Goal: Obtain resource: Obtain resource

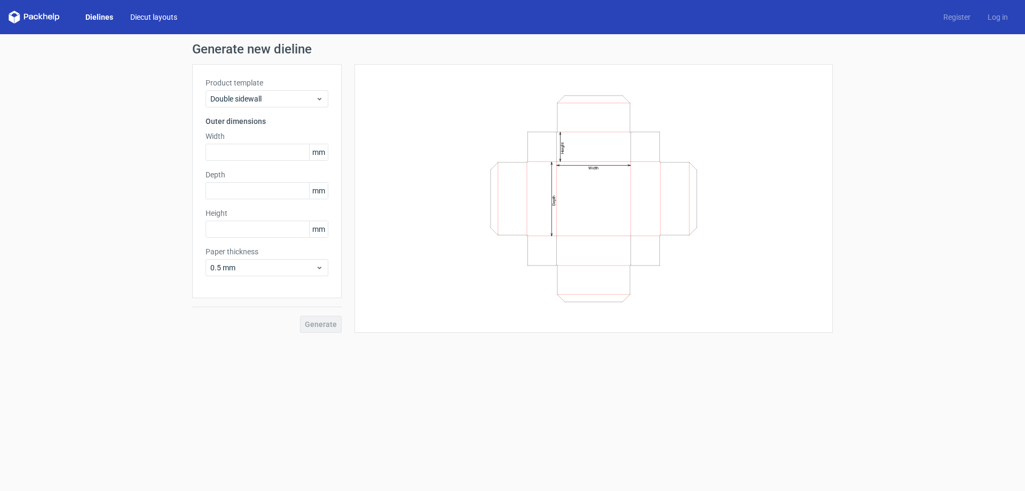
click at [140, 17] on link "Diecut layouts" at bounding box center [154, 17] width 64 height 11
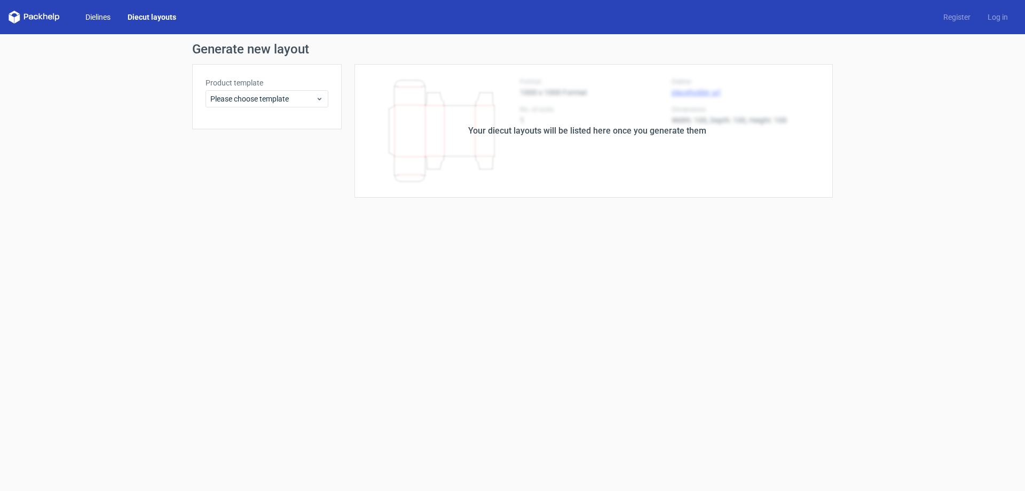
click at [92, 18] on link "Dielines" at bounding box center [98, 17] width 42 height 11
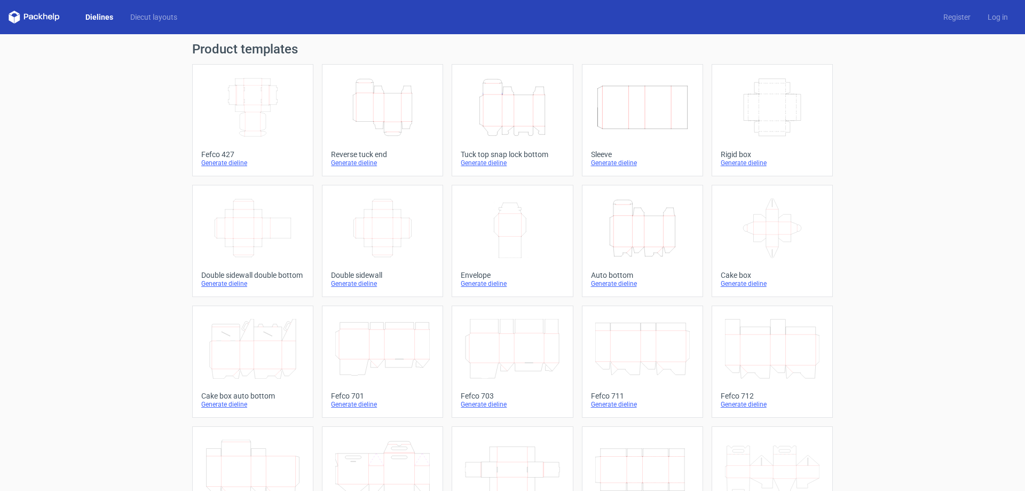
click at [13, 18] on polygon at bounding box center [11, 18] width 5 height 9
click at [162, 11] on div "Dielines Diecut layouts" at bounding box center [97, 17] width 177 height 13
click at [152, 17] on link "Diecut layouts" at bounding box center [154, 17] width 64 height 11
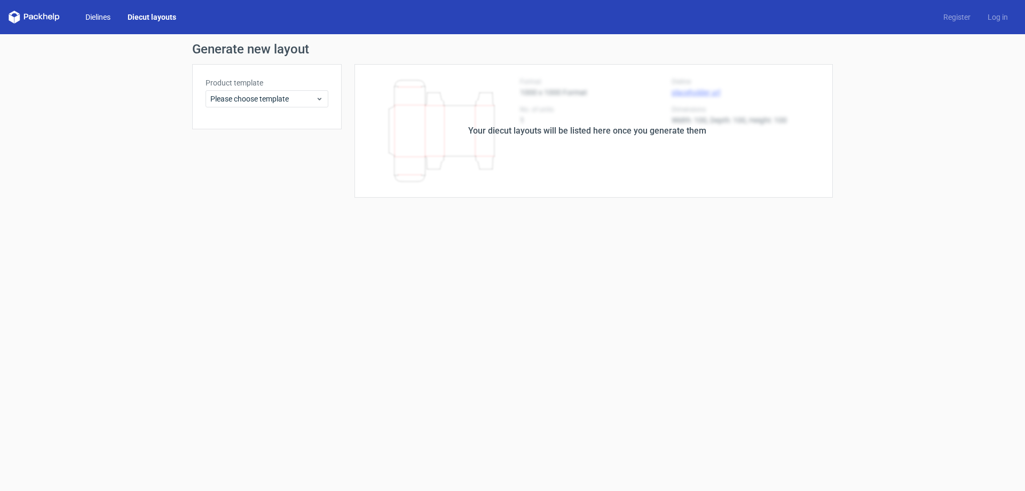
click at [105, 13] on link "Dielines" at bounding box center [98, 17] width 42 height 11
click at [311, 99] on span "Please choose template" at bounding box center [262, 98] width 105 height 11
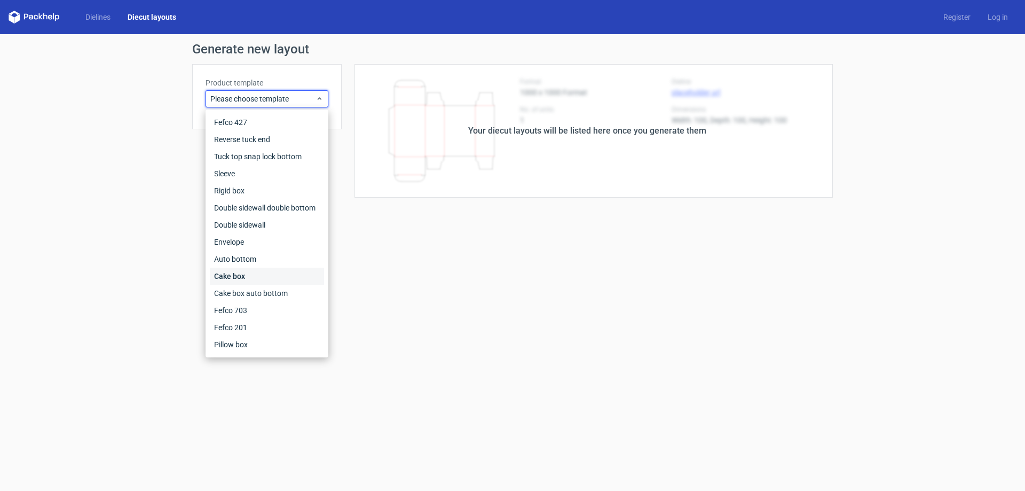
click at [285, 273] on div "Cake box" at bounding box center [267, 275] width 114 height 17
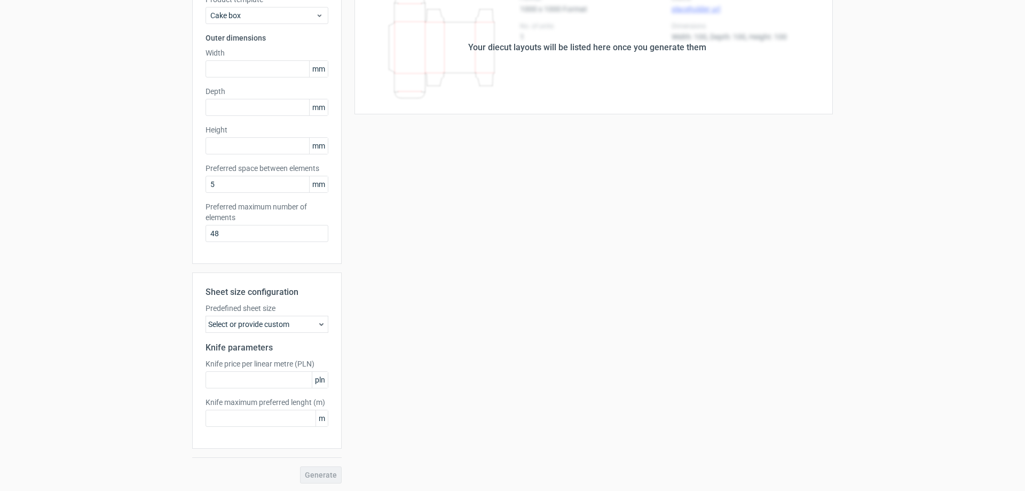
scroll to position [84, 0]
click at [388, 260] on div "Your diecut layouts will be listed here once you generate them Height Depth Wid…" at bounding box center [587, 231] width 491 height 502
click at [313, 9] on div "Cake box" at bounding box center [267, 14] width 123 height 17
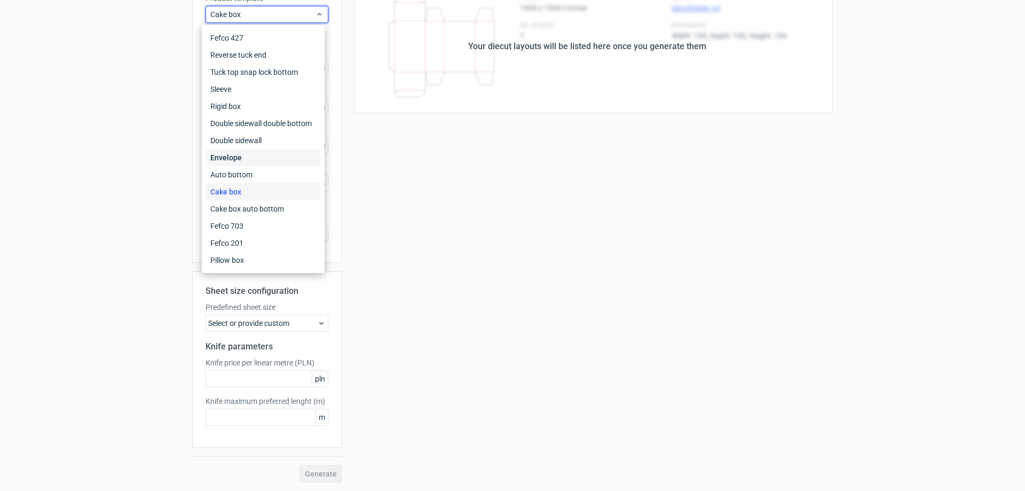
click at [274, 154] on div "Envelope" at bounding box center [263, 157] width 114 height 17
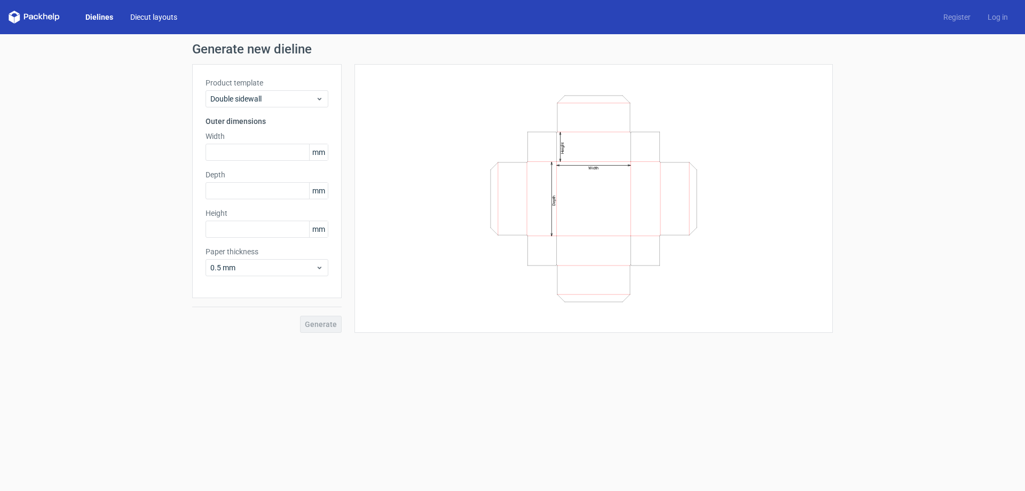
click at [163, 18] on link "Diecut layouts" at bounding box center [154, 17] width 64 height 11
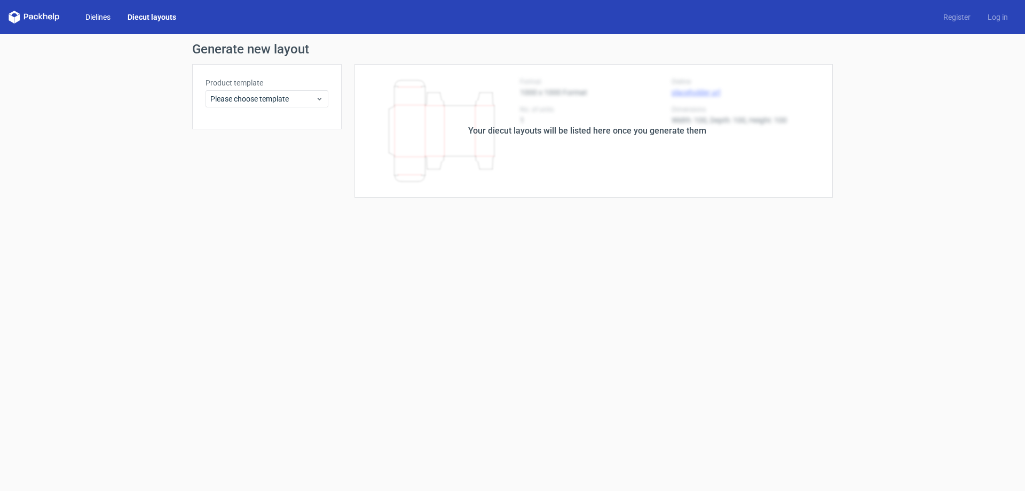
click at [104, 19] on link "Dielines" at bounding box center [98, 17] width 42 height 11
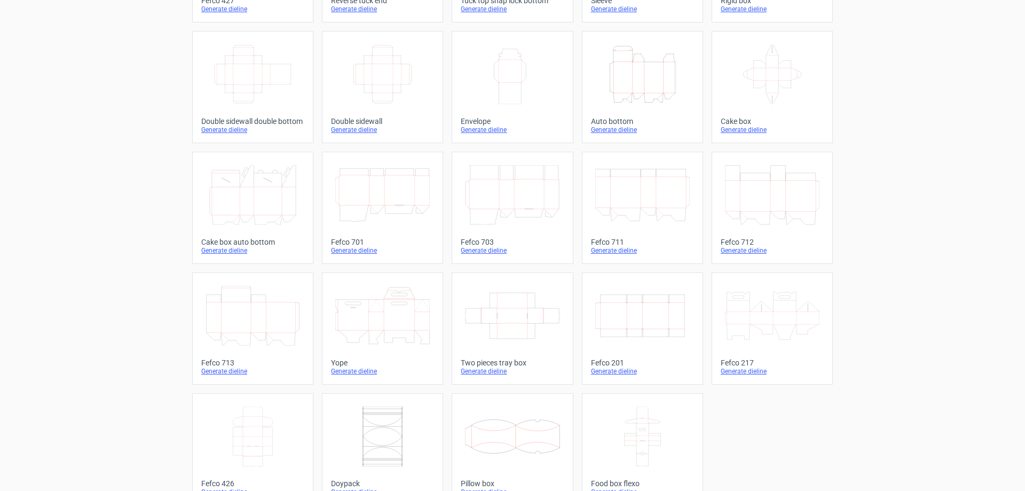
scroll to position [177, 0]
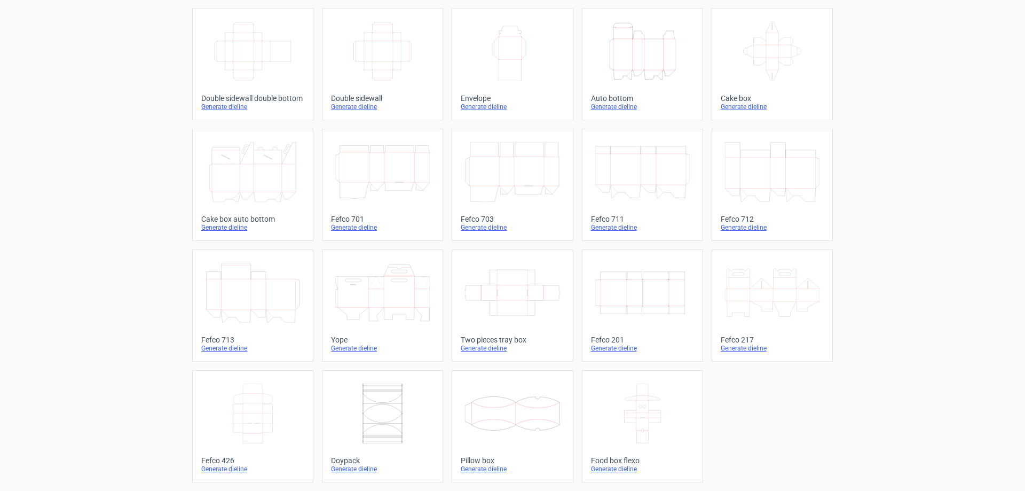
click at [366, 348] on div "Generate dieline" at bounding box center [382, 348] width 103 height 9
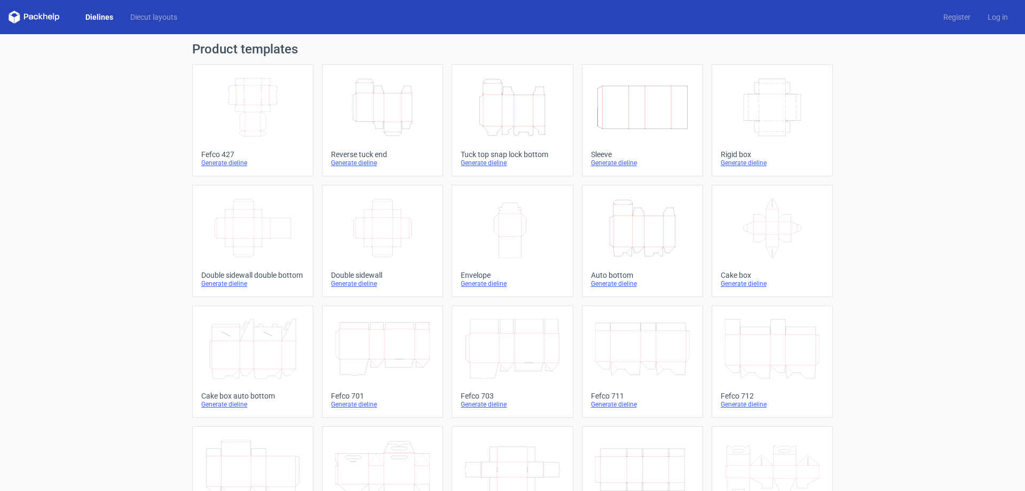
click at [403, 357] on icon at bounding box center [382, 349] width 94 height 60
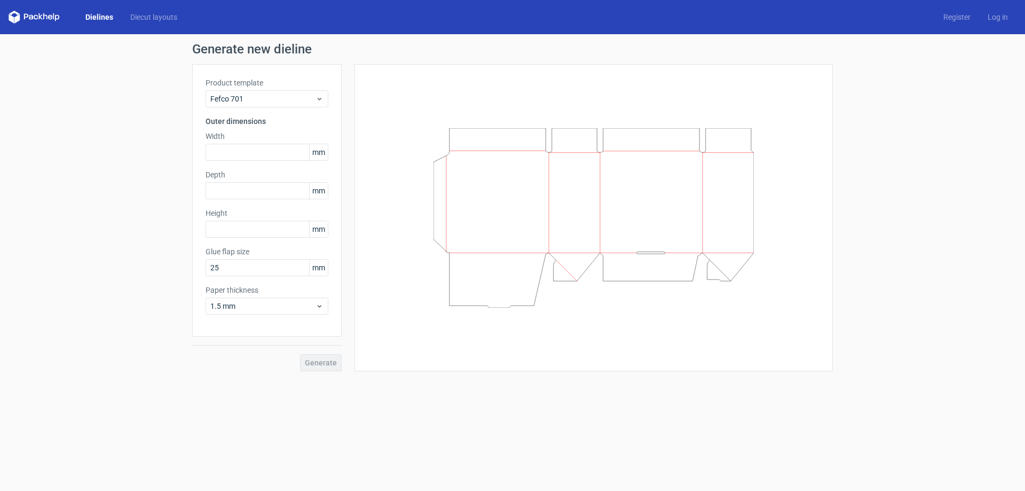
click at [334, 362] on div "Generate" at bounding box center [266, 353] width 149 height 35
